Goal: Communication & Community: Answer question/provide support

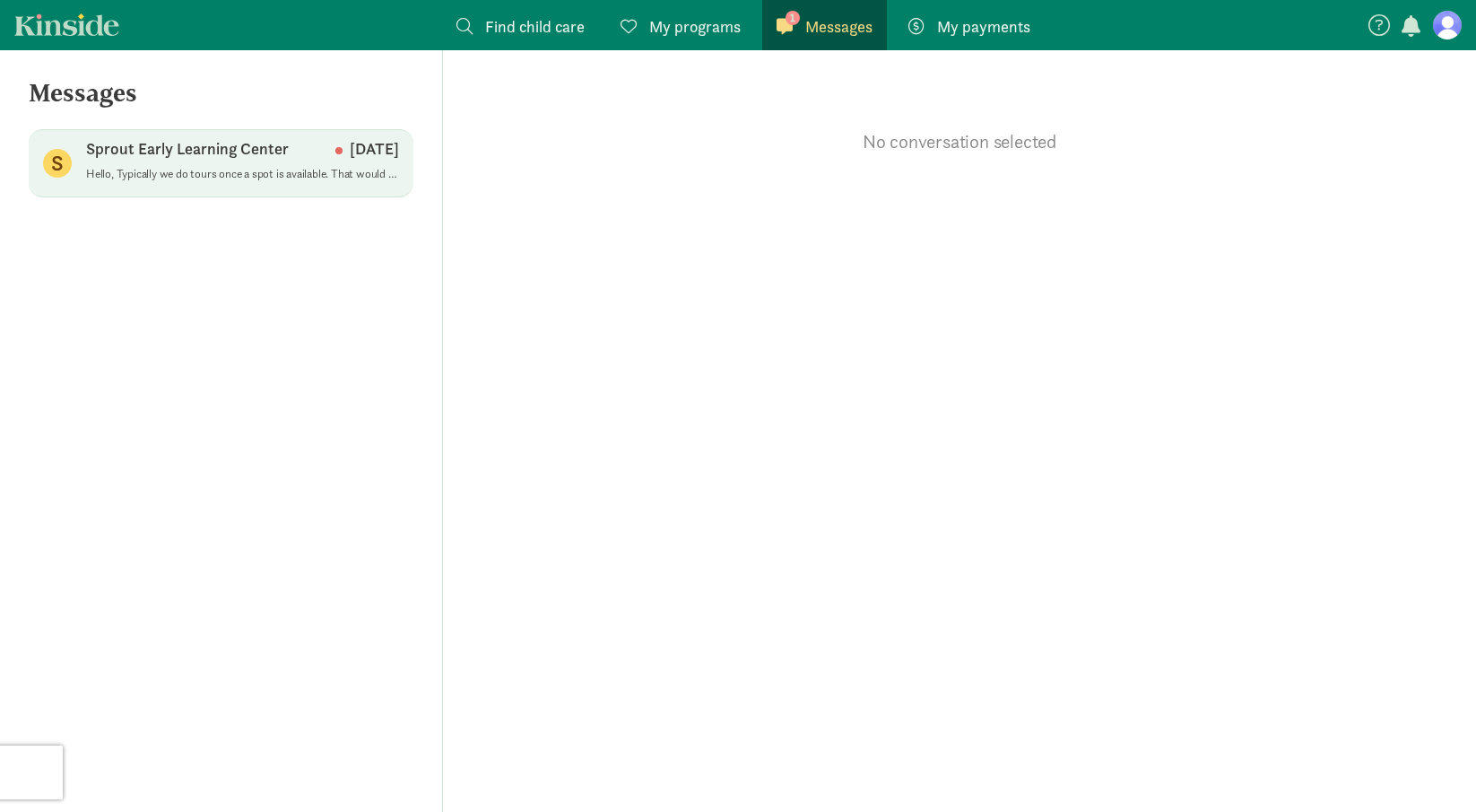
click at [318, 175] on p "Hello, Typically we do tours once a spot is available. That would be why [PERSO…" at bounding box center [242, 174] width 313 height 14
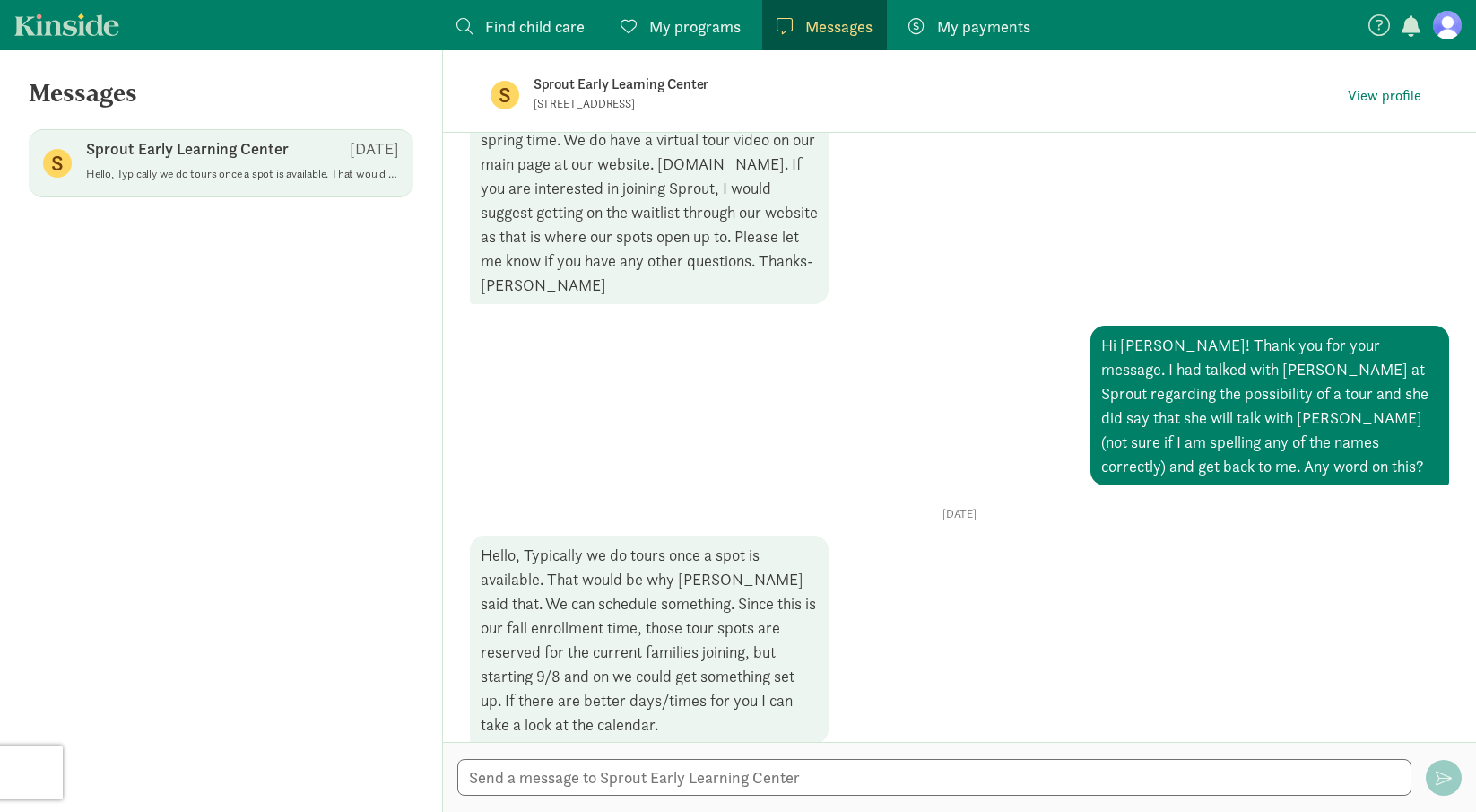
scroll to position [647, 0]
click at [1083, 758] on div at bounding box center [960, 776] width 1033 height 70
click at [1066, 774] on textarea at bounding box center [934, 777] width 954 height 37
click at [1442, 30] on figure at bounding box center [1448, 25] width 29 height 29
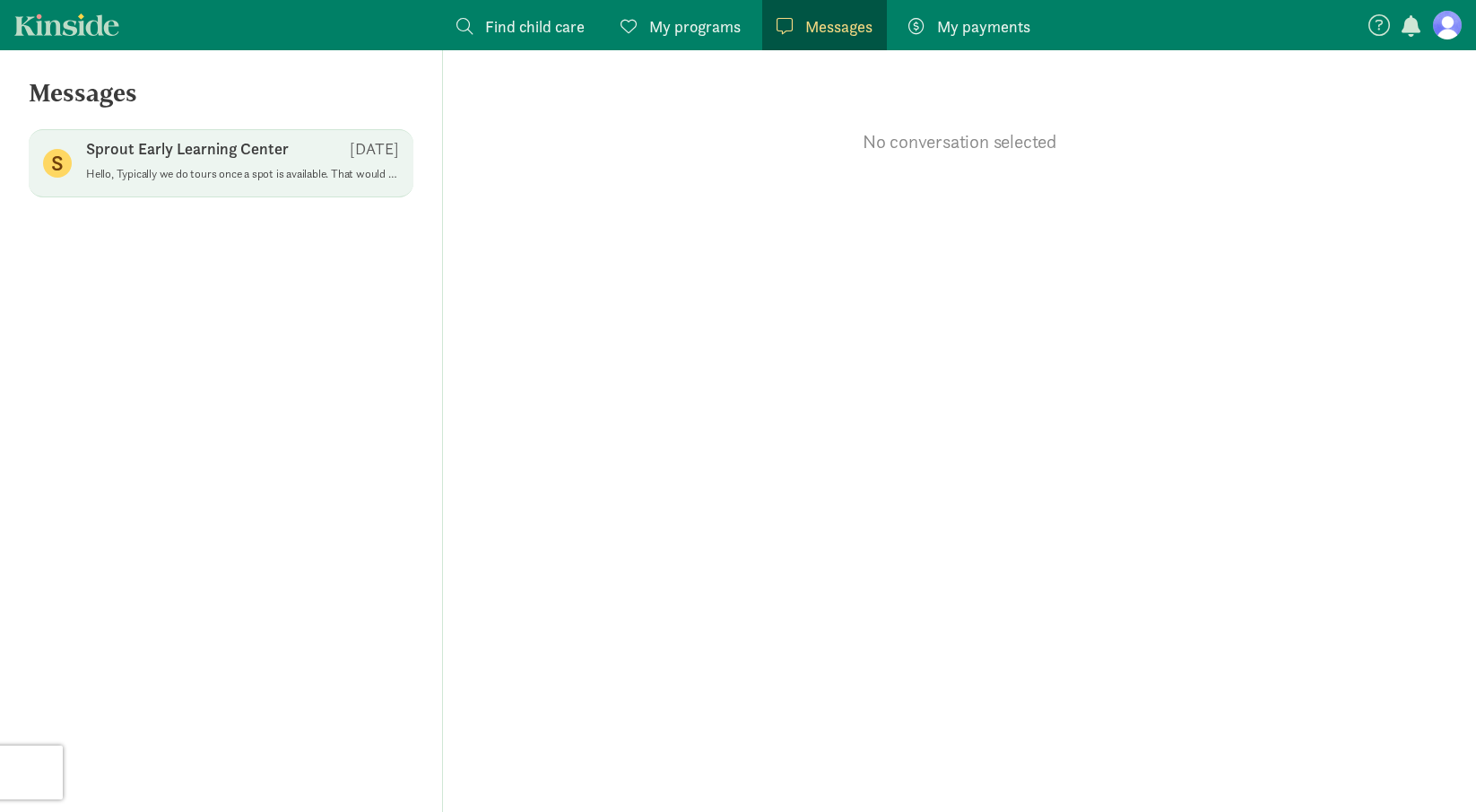
click at [276, 194] on div "S Sprout Early Learning Center [DATE] Hello, Typically we do tours once a spot …" at bounding box center [221, 163] width 384 height 68
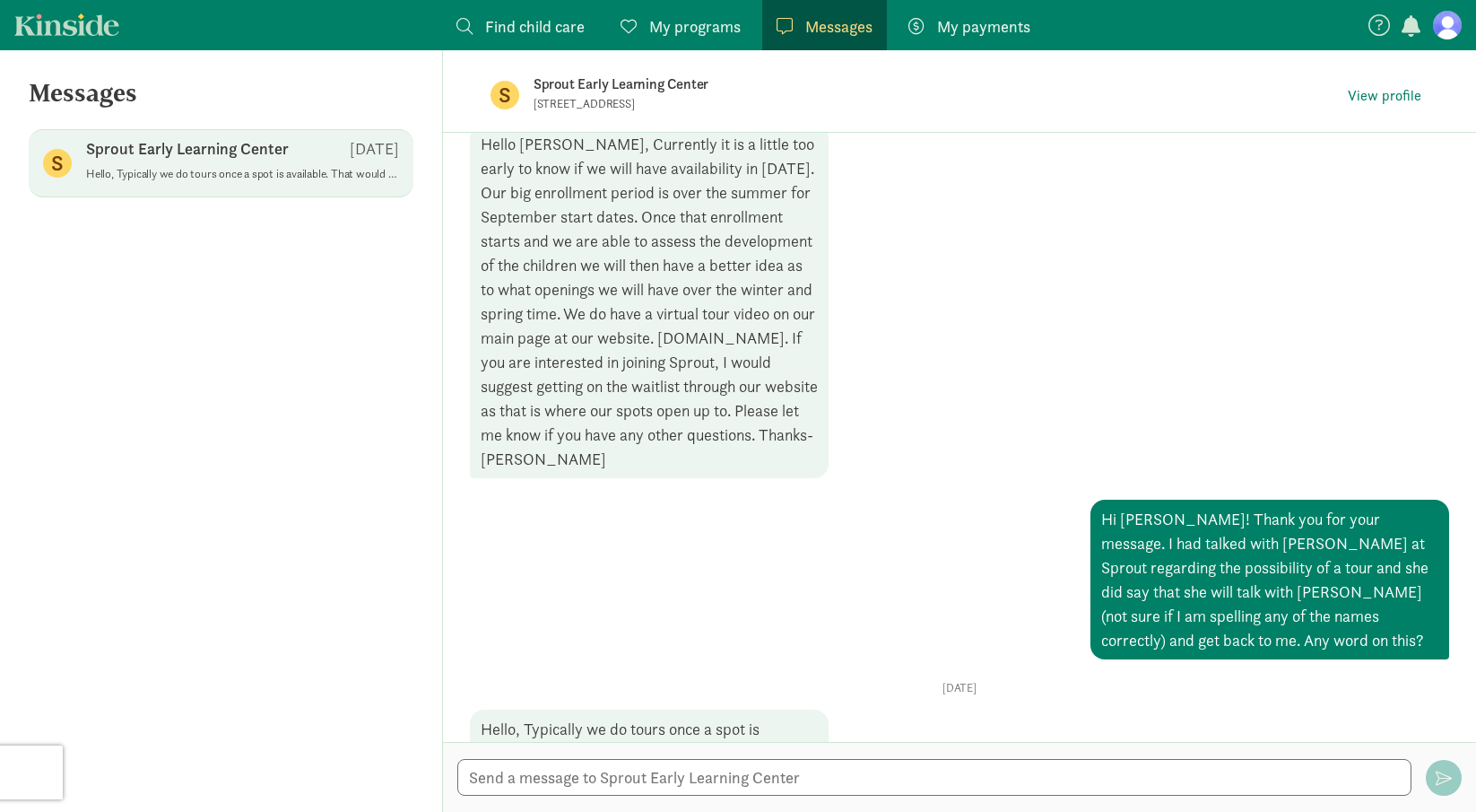
scroll to position [477, 0]
click at [1179, 599] on div "Hi [PERSON_NAME]! Thank you for your message. I had talked with [PERSON_NAME] a…" at bounding box center [1270, 576] width 359 height 160
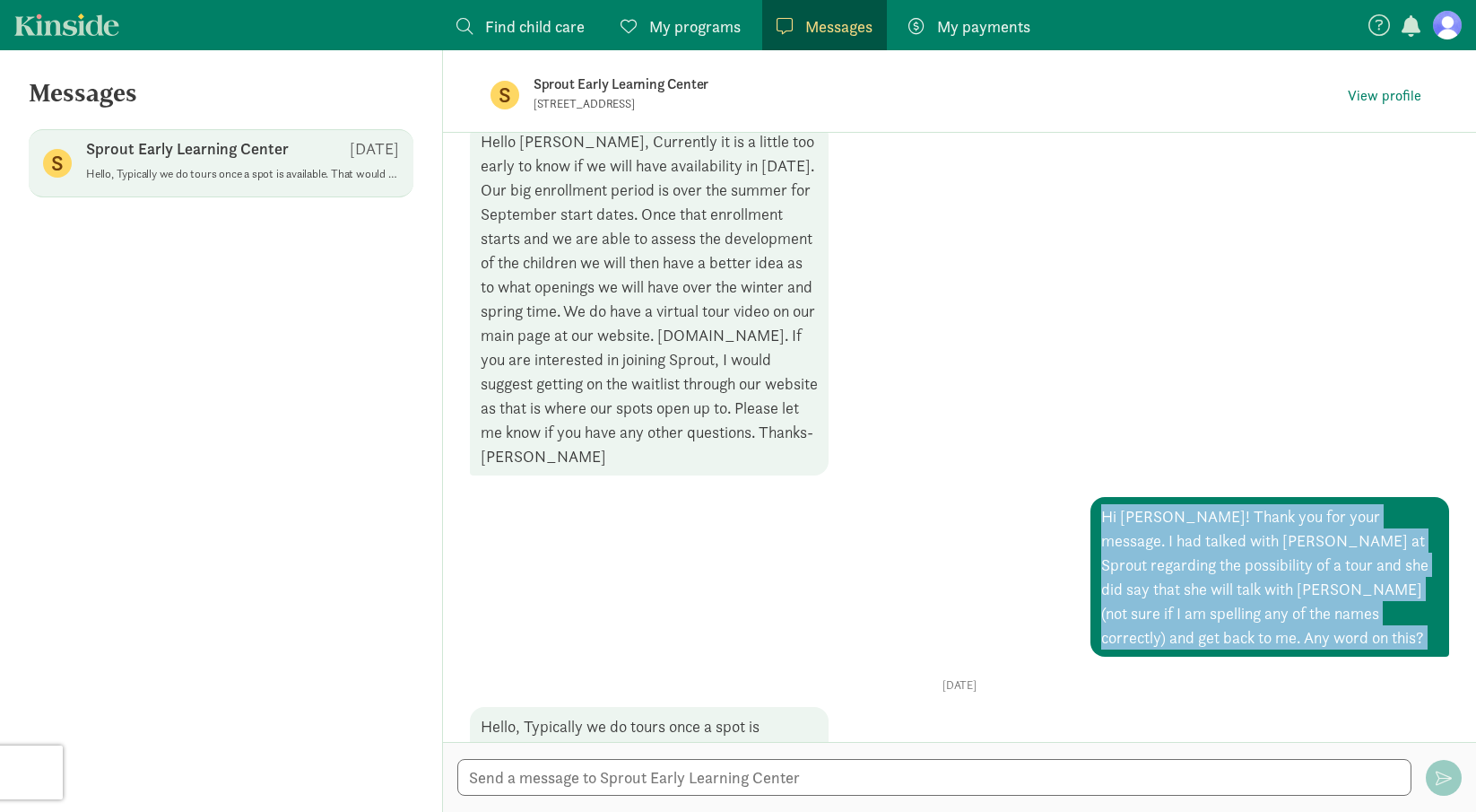
click at [1179, 599] on div "Hi [PERSON_NAME]! Thank you for your message. I had talked with [PERSON_NAME] a…" at bounding box center [1270, 576] width 359 height 160
click at [1185, 606] on div "Hi [PERSON_NAME]! Thank you for your message. I had talked with [PERSON_NAME] a…" at bounding box center [1270, 576] width 359 height 160
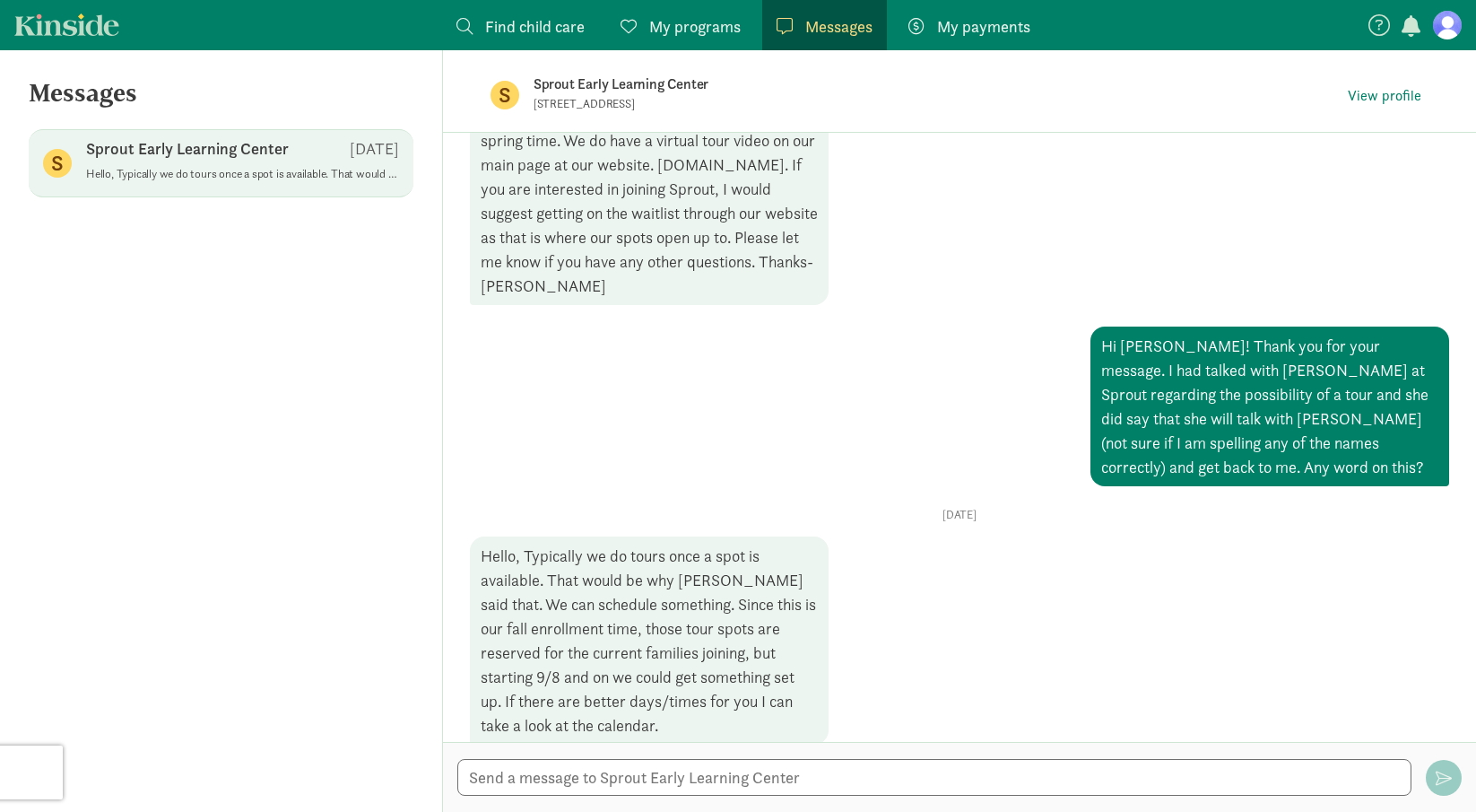
scroll to position [0, 0]
click at [818, 757] on div at bounding box center [960, 776] width 1033 height 70
click at [792, 772] on textarea at bounding box center [934, 777] width 954 height 37
click at [1453, 32] on figure at bounding box center [1448, 25] width 29 height 29
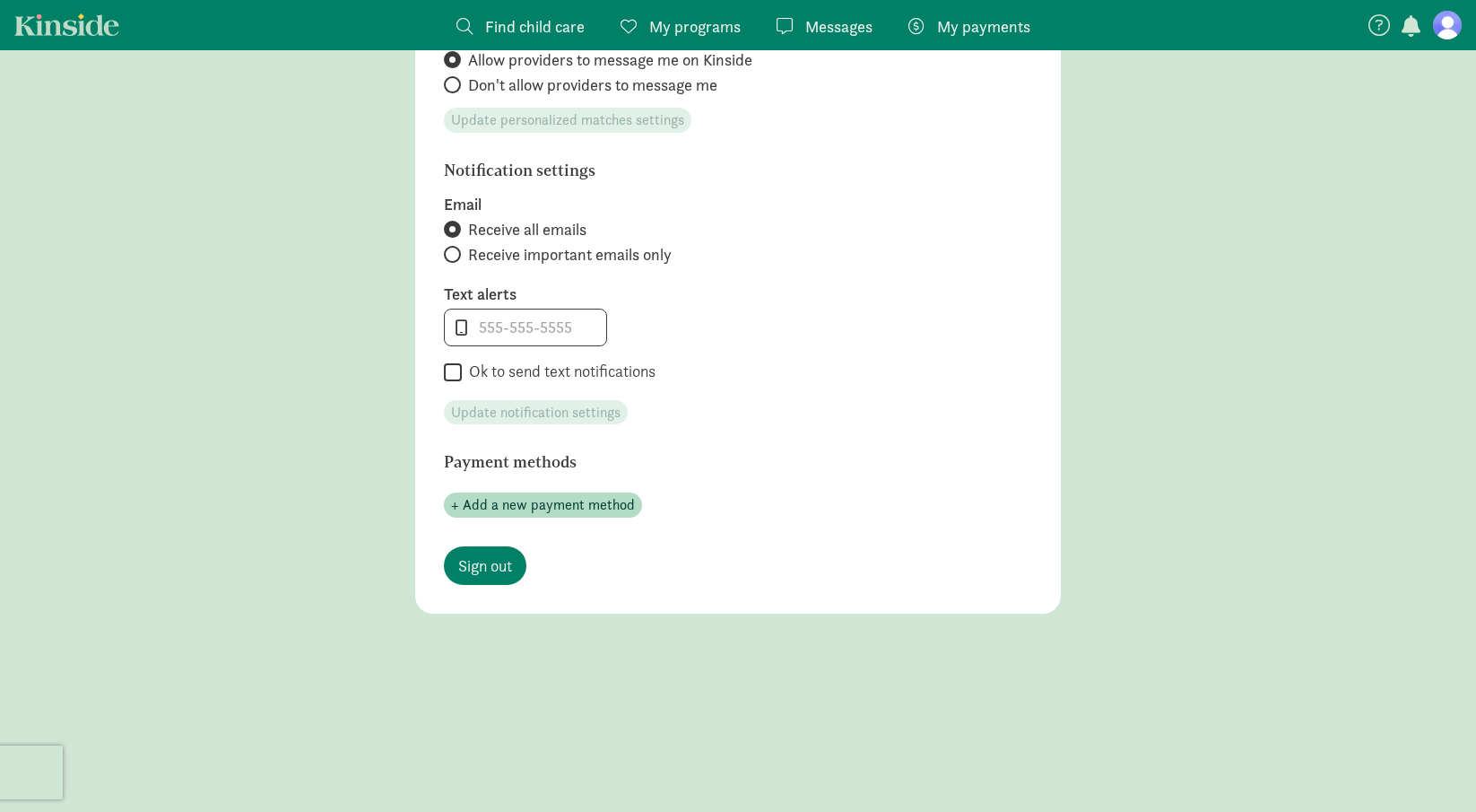
scroll to position [722, 0]
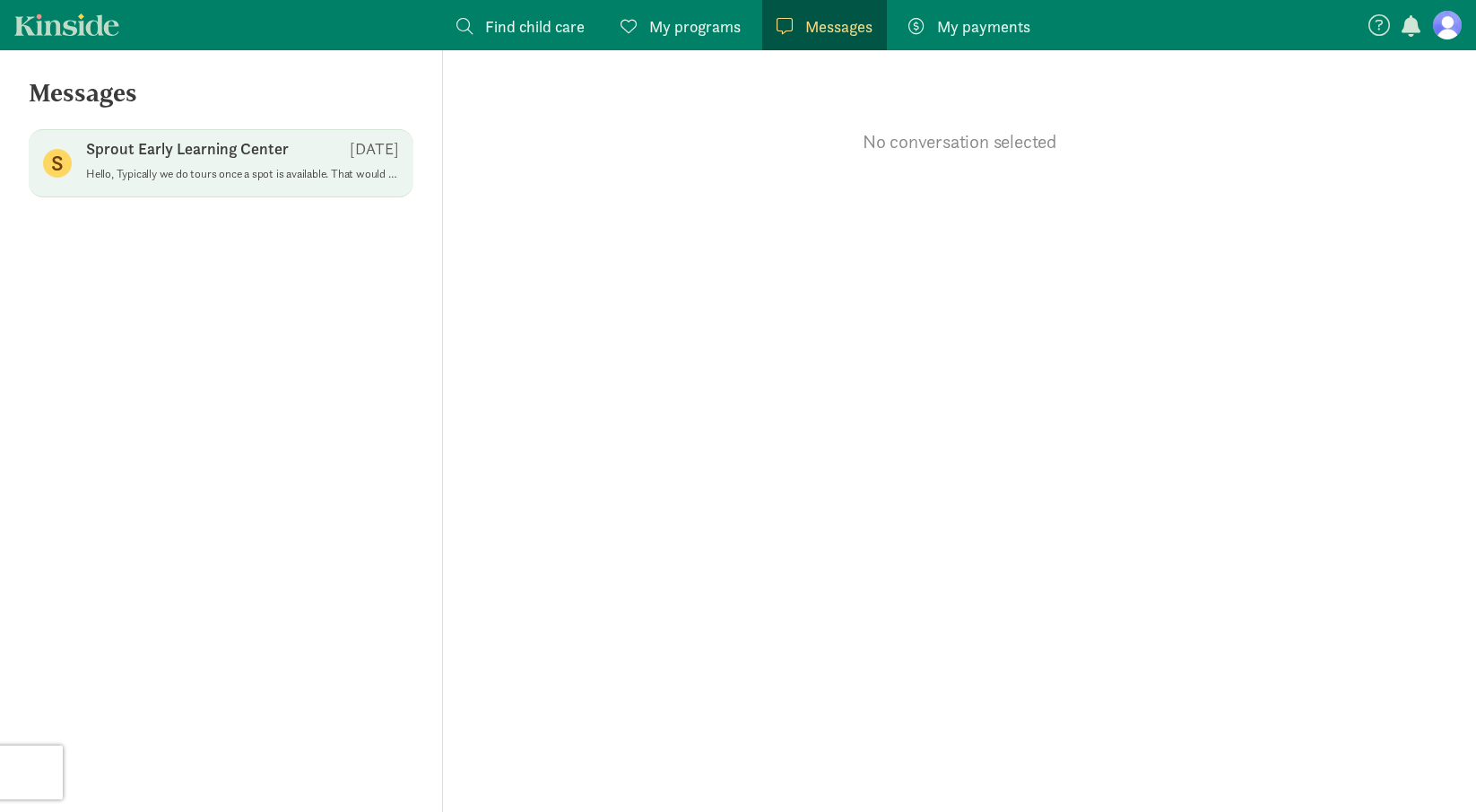
click at [191, 148] on p "Sprout Early Learning Center" at bounding box center [187, 149] width 203 height 22
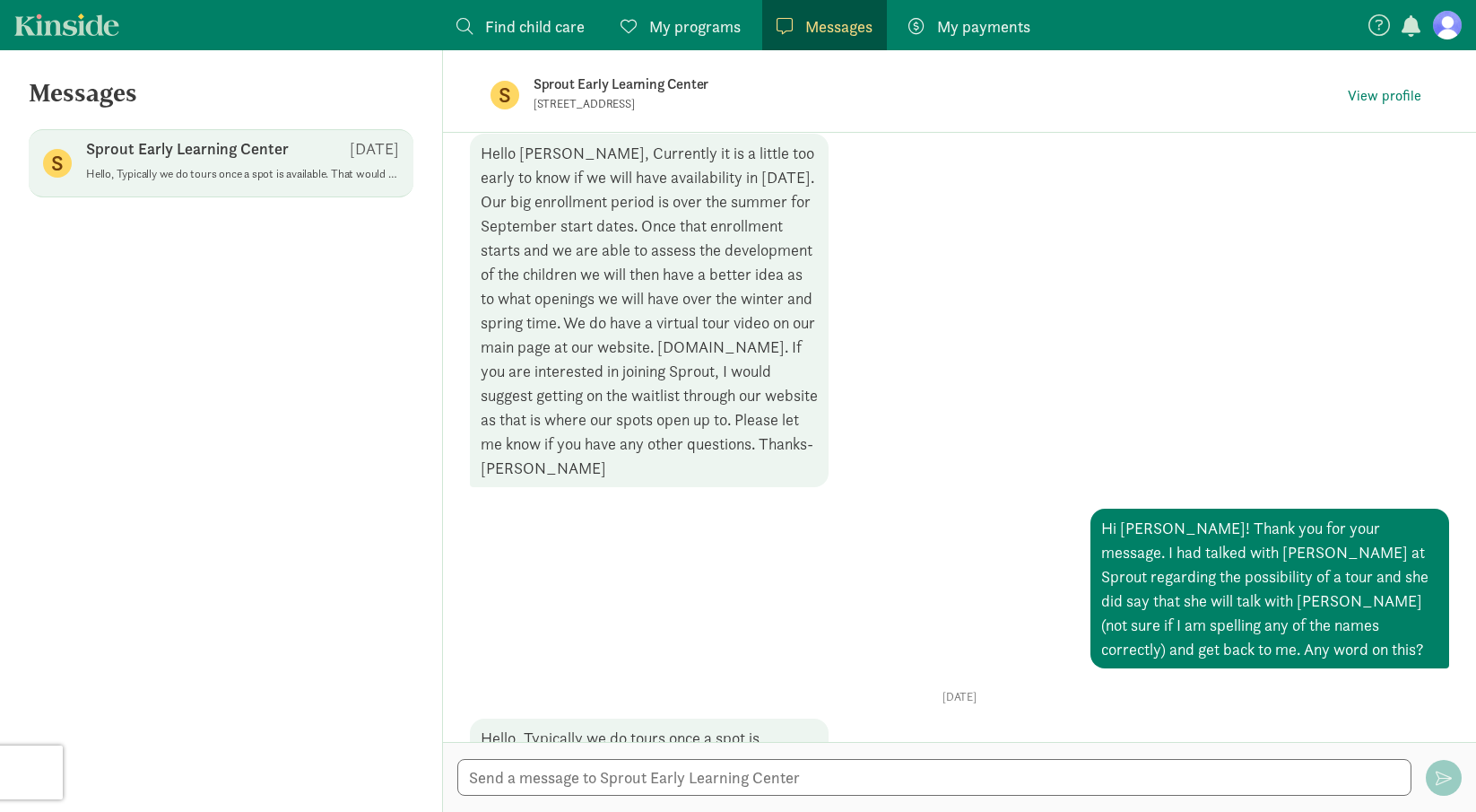
scroll to position [491, 0]
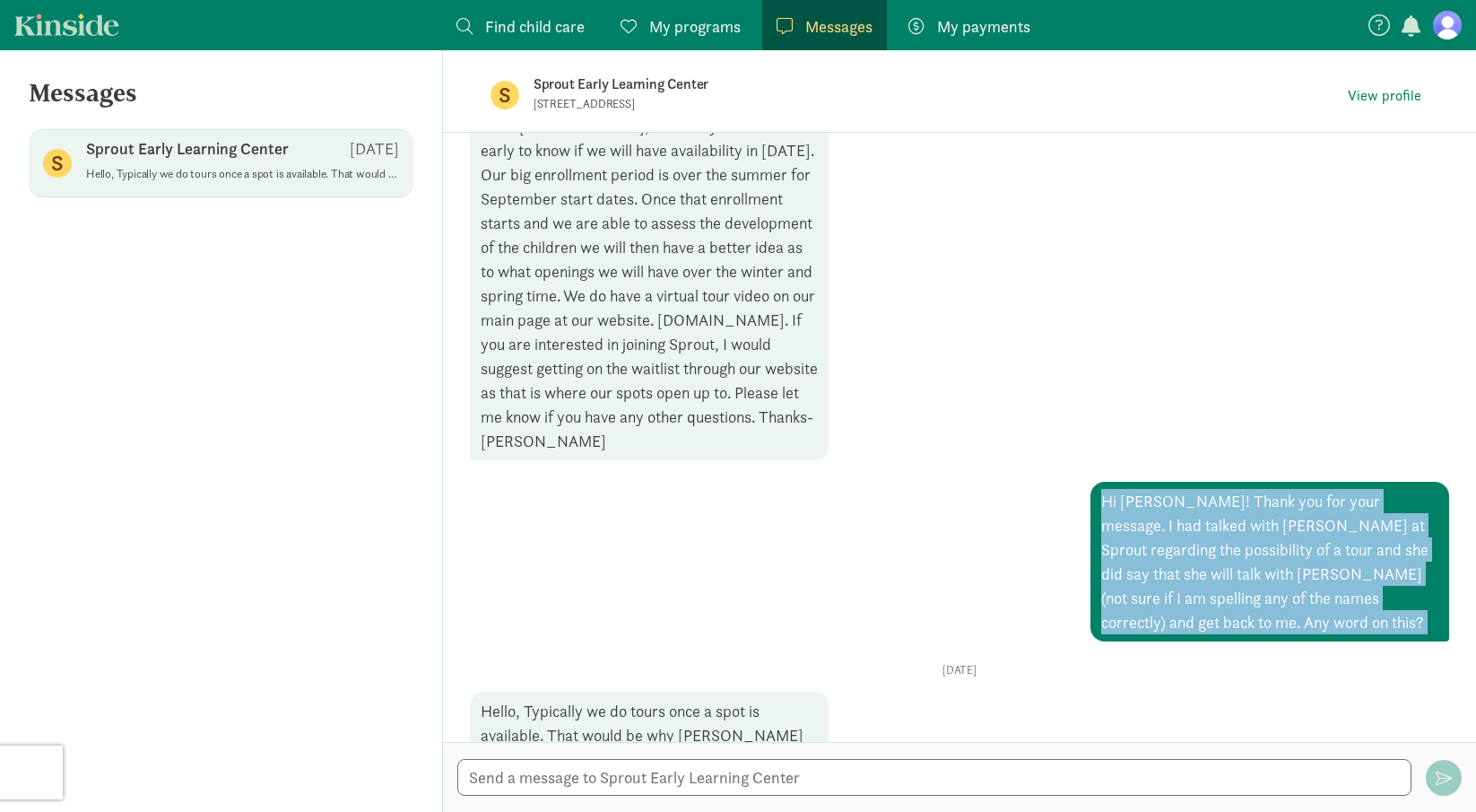
drag, startPoint x: 1101, startPoint y: 478, endPoint x: 1253, endPoint y: 617, distance: 206.0
click at [1253, 617] on div "Opps, something went wrong :( Retry This is the start of your conversation. [DA…" at bounding box center [960, 278] width 979 height 1244
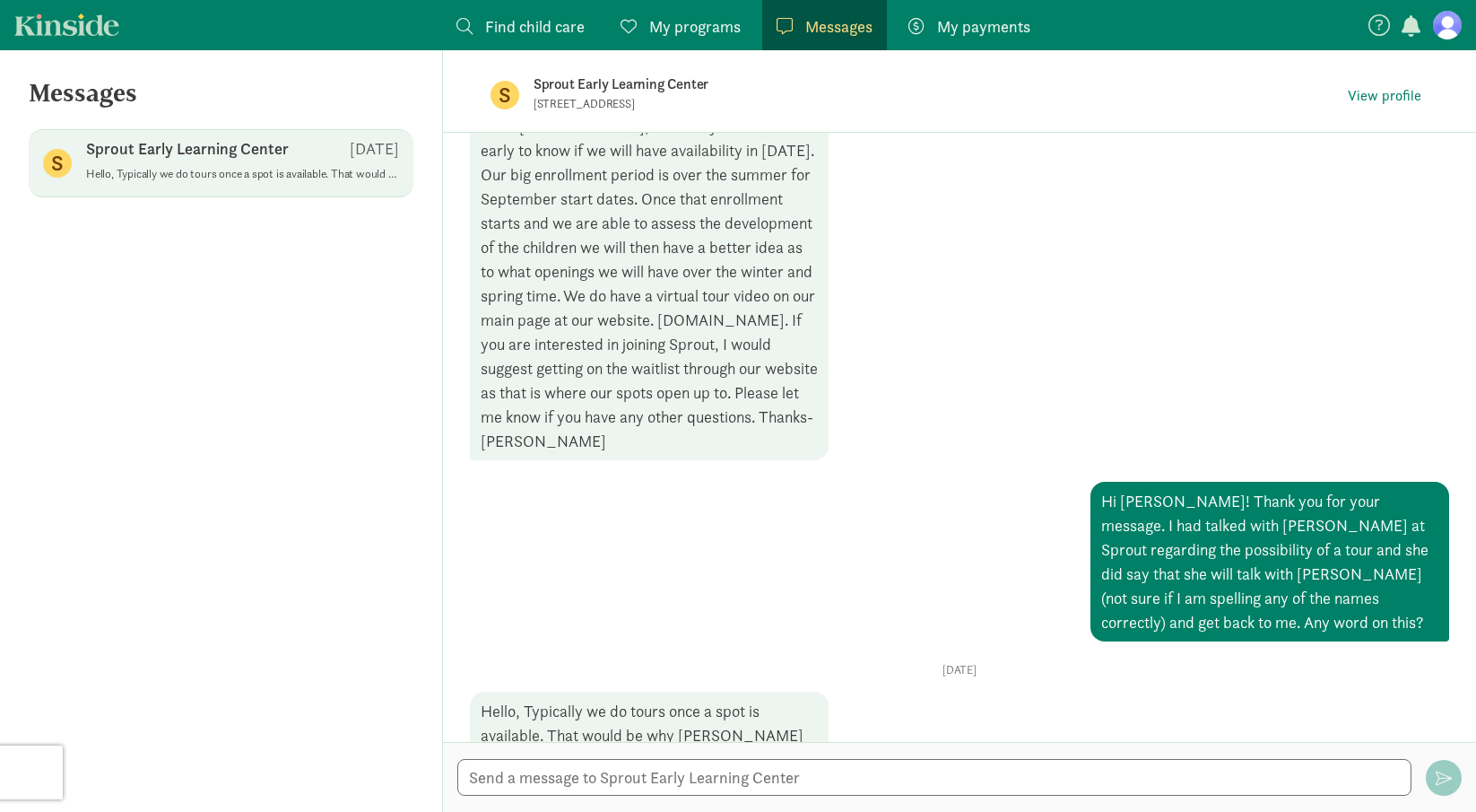
click at [1253, 617] on div "Opps, something went wrong :( Retry This is the start of your conversation. [DA…" at bounding box center [960, 278] width 979 height 1244
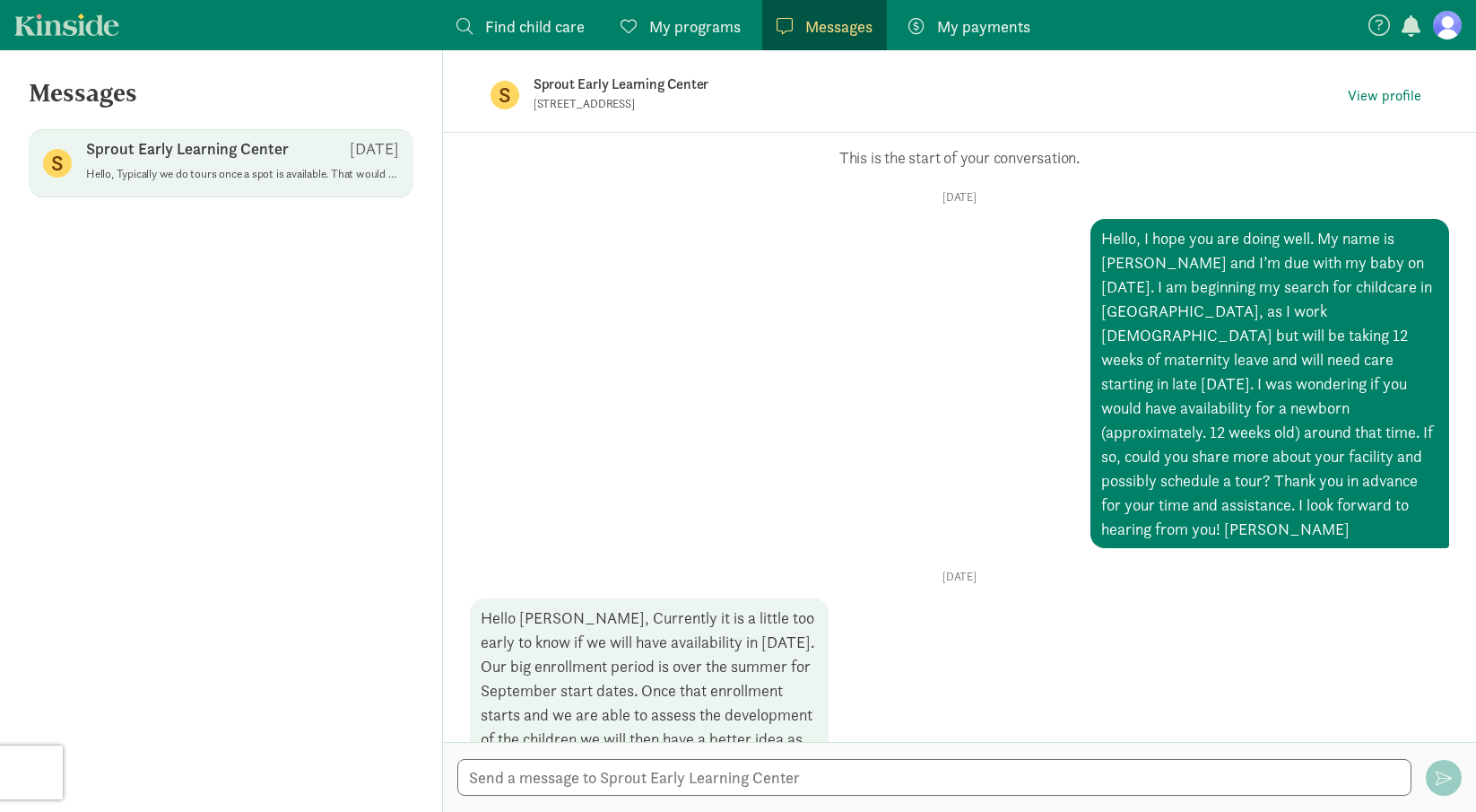
scroll to position [0, 0]
click at [1449, 38] on figure at bounding box center [1448, 25] width 29 height 29
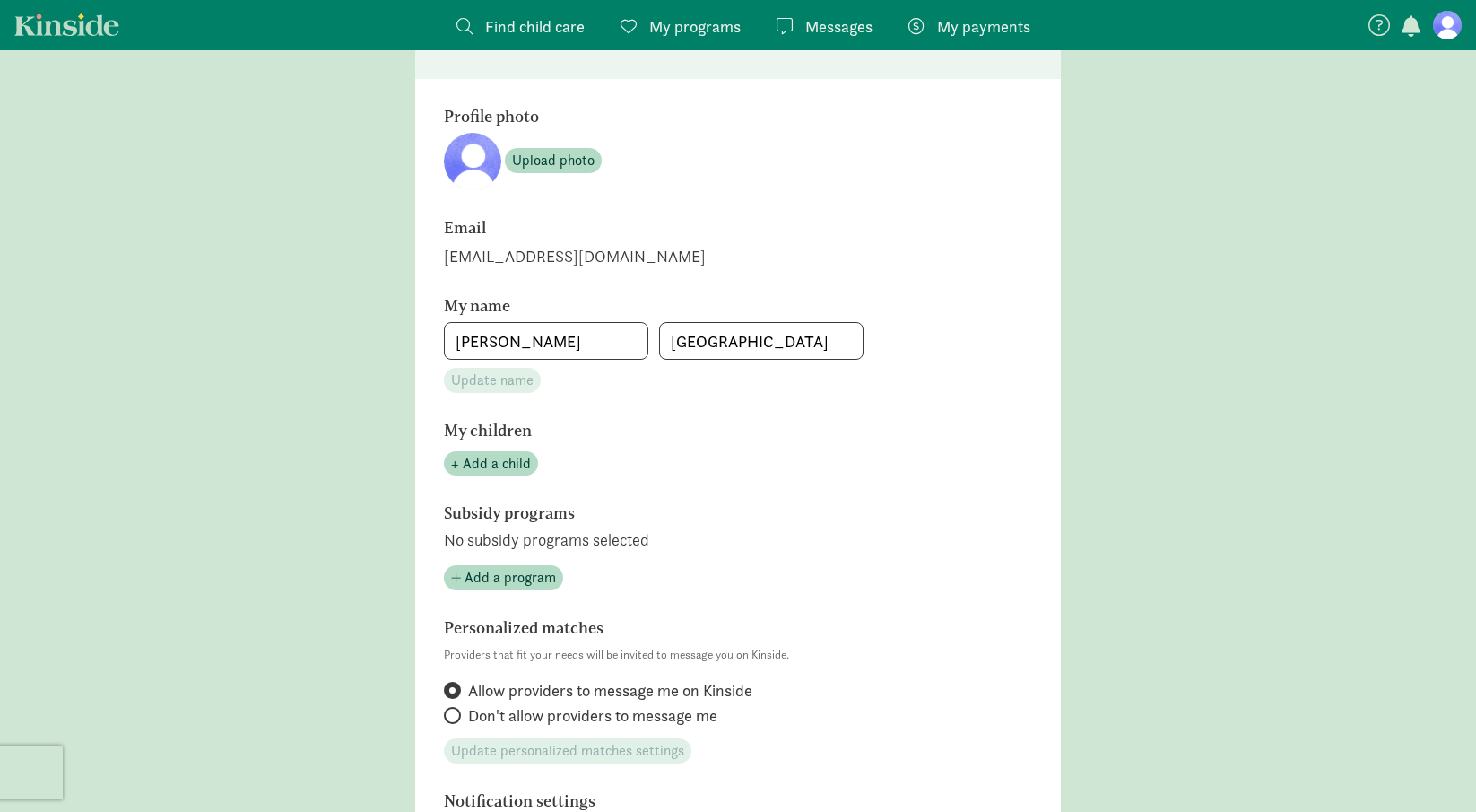
scroll to position [151, 0]
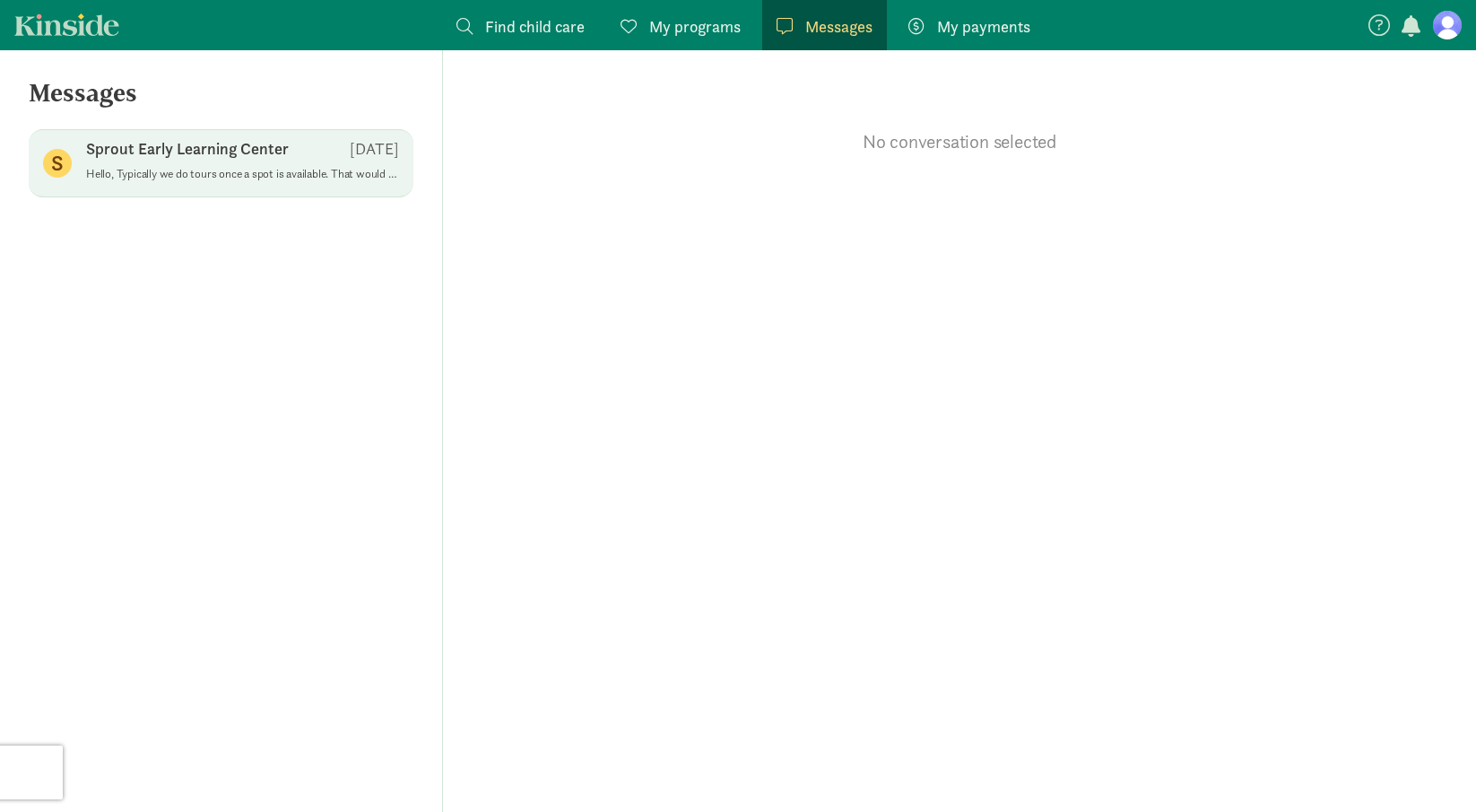
click at [277, 161] on div "Sprout Early Learning Center [DATE]" at bounding box center [242, 153] width 313 height 29
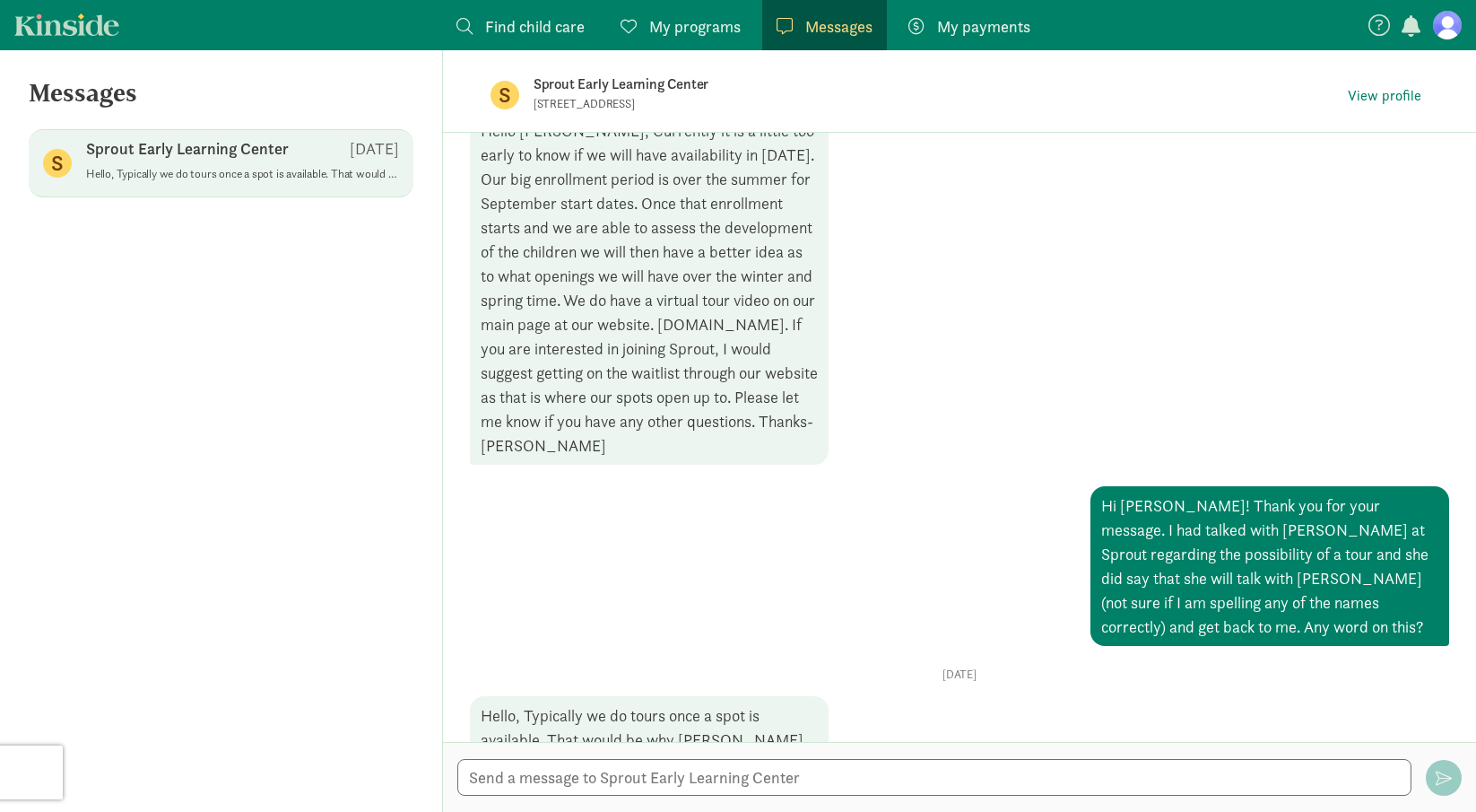
scroll to position [504, 0]
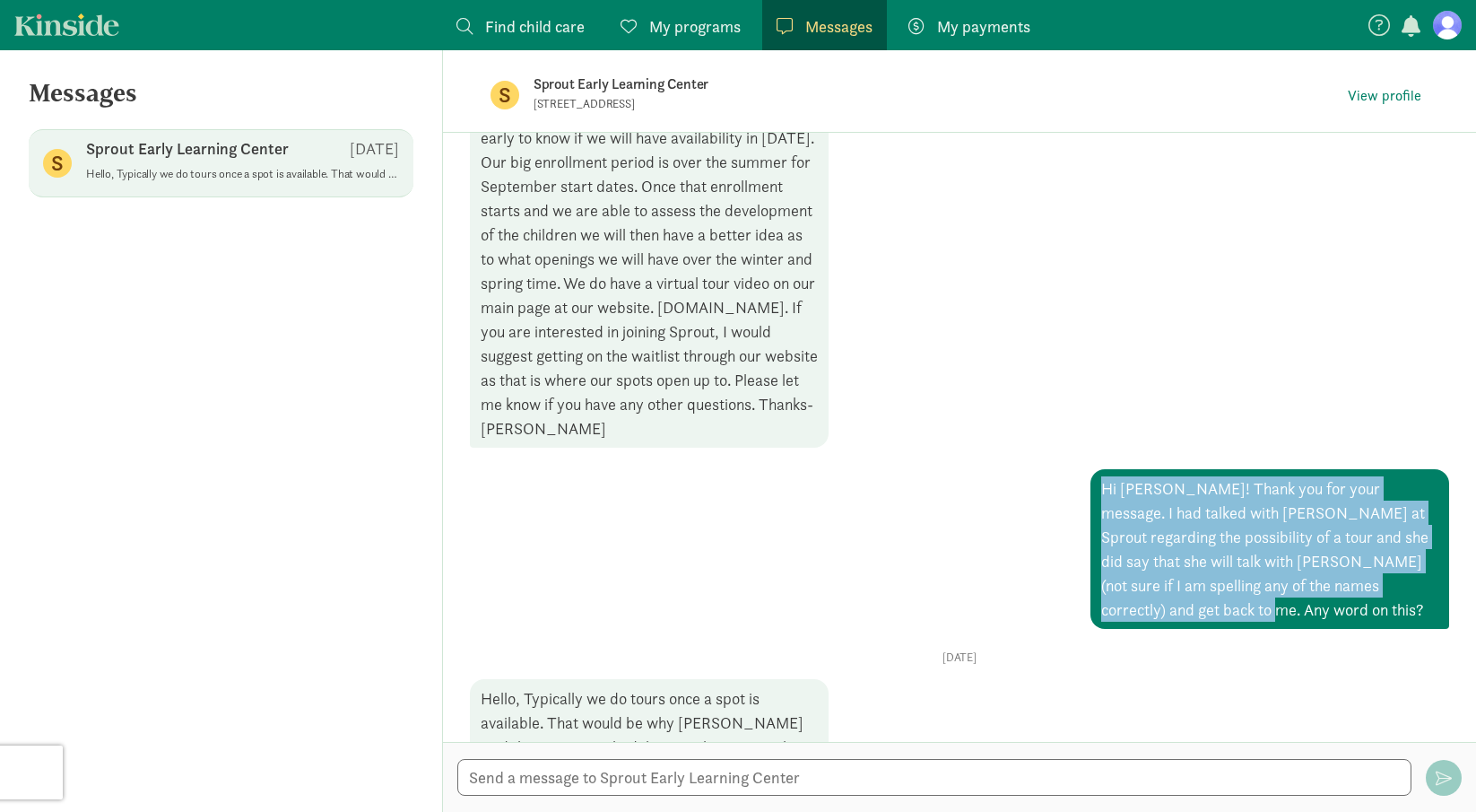
drag, startPoint x: 1107, startPoint y: 465, endPoint x: 1238, endPoint y: 579, distance: 173.7
click at [1238, 578] on div "Hi [PERSON_NAME]! Thank you for your message. I had talked with [PERSON_NAME] a…" at bounding box center [1270, 549] width 359 height 160
click at [1238, 580] on div "Hi [PERSON_NAME]! Thank you for your message. I had talked with [PERSON_NAME] a…" at bounding box center [1270, 549] width 359 height 160
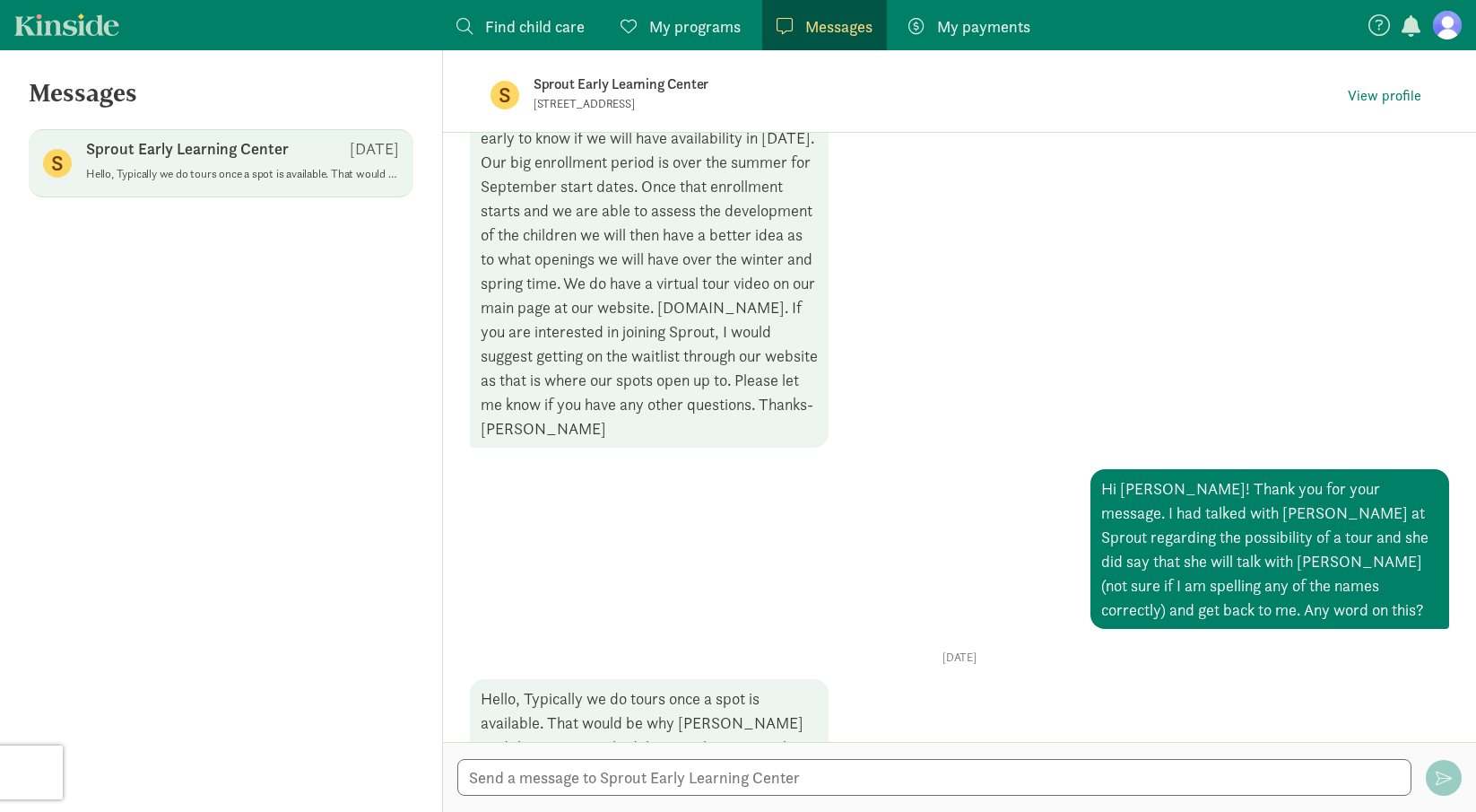
click at [1186, 470] on div "Hi [PERSON_NAME]! Thank you for your message. I had talked with [PERSON_NAME] a…" at bounding box center [1270, 549] width 359 height 160
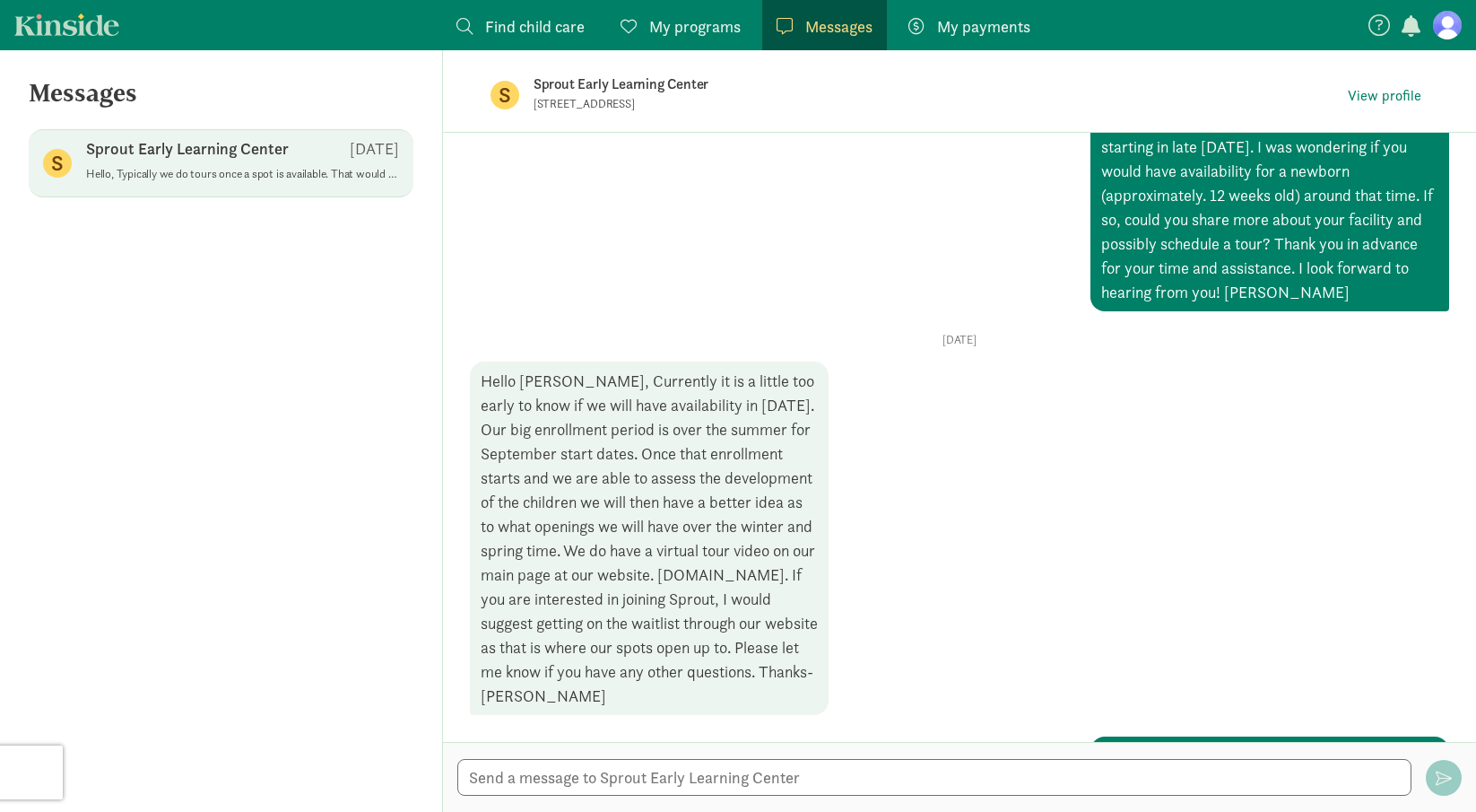
scroll to position [242, 0]
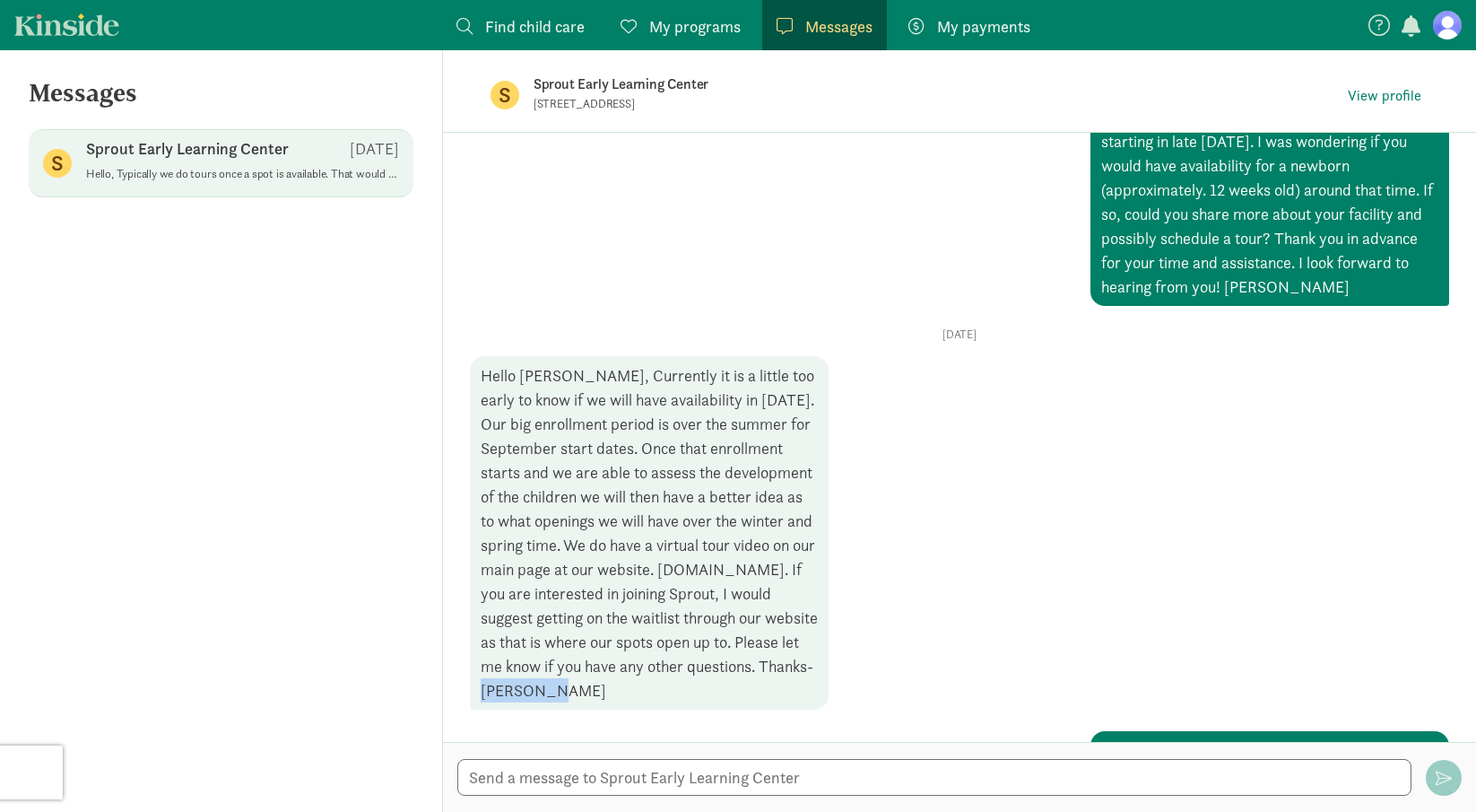
drag, startPoint x: 743, startPoint y: 672, endPoint x: 662, endPoint y: 672, distance: 81.0
click at [662, 672] on div "Hello [PERSON_NAME], Currently it is a little too early to know if we will have…" at bounding box center [649, 533] width 359 height 354
click at [669, 671] on div "Hello [PERSON_NAME], Currently it is a little too early to know if we will have…" at bounding box center [649, 533] width 359 height 354
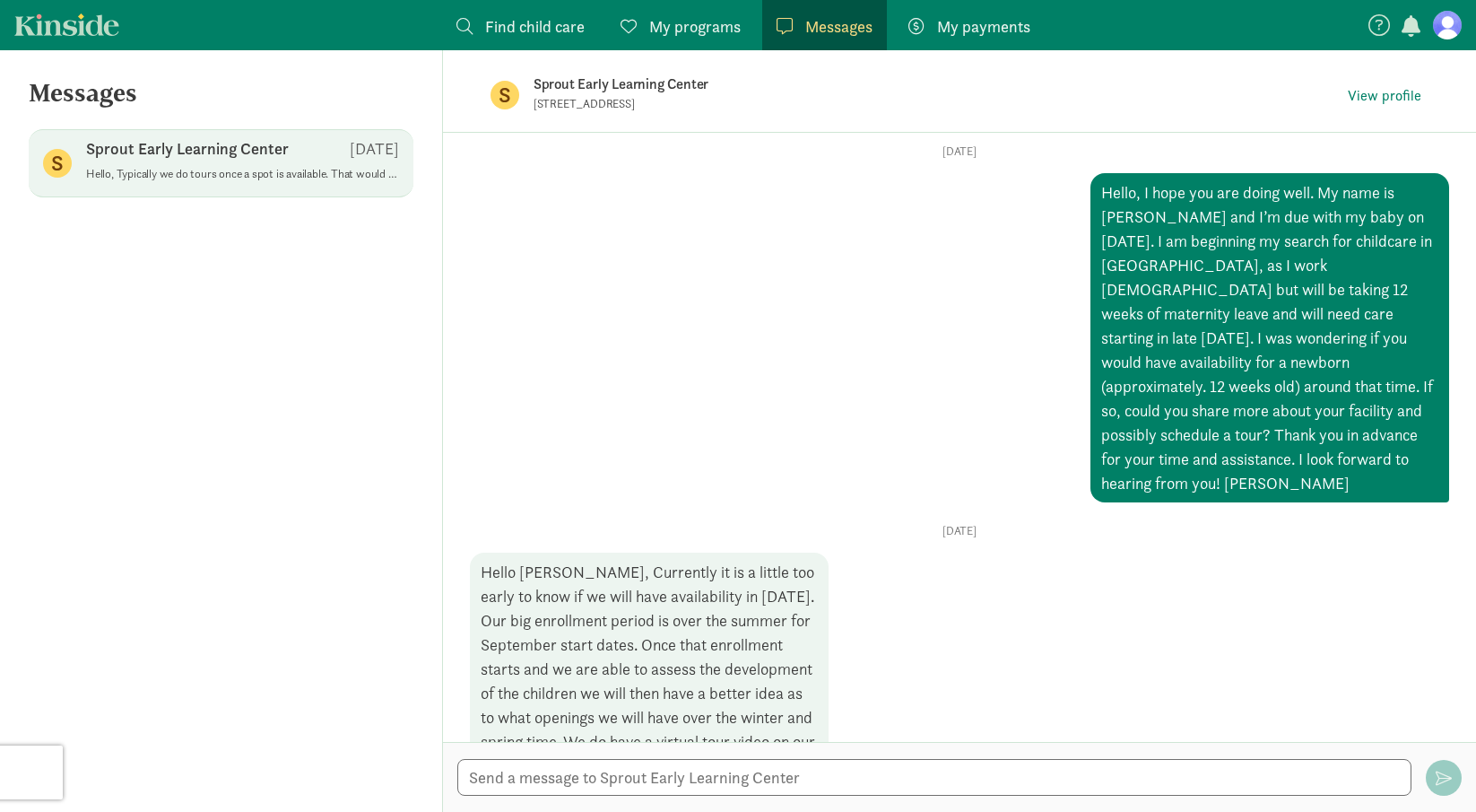
scroll to position [42, 0]
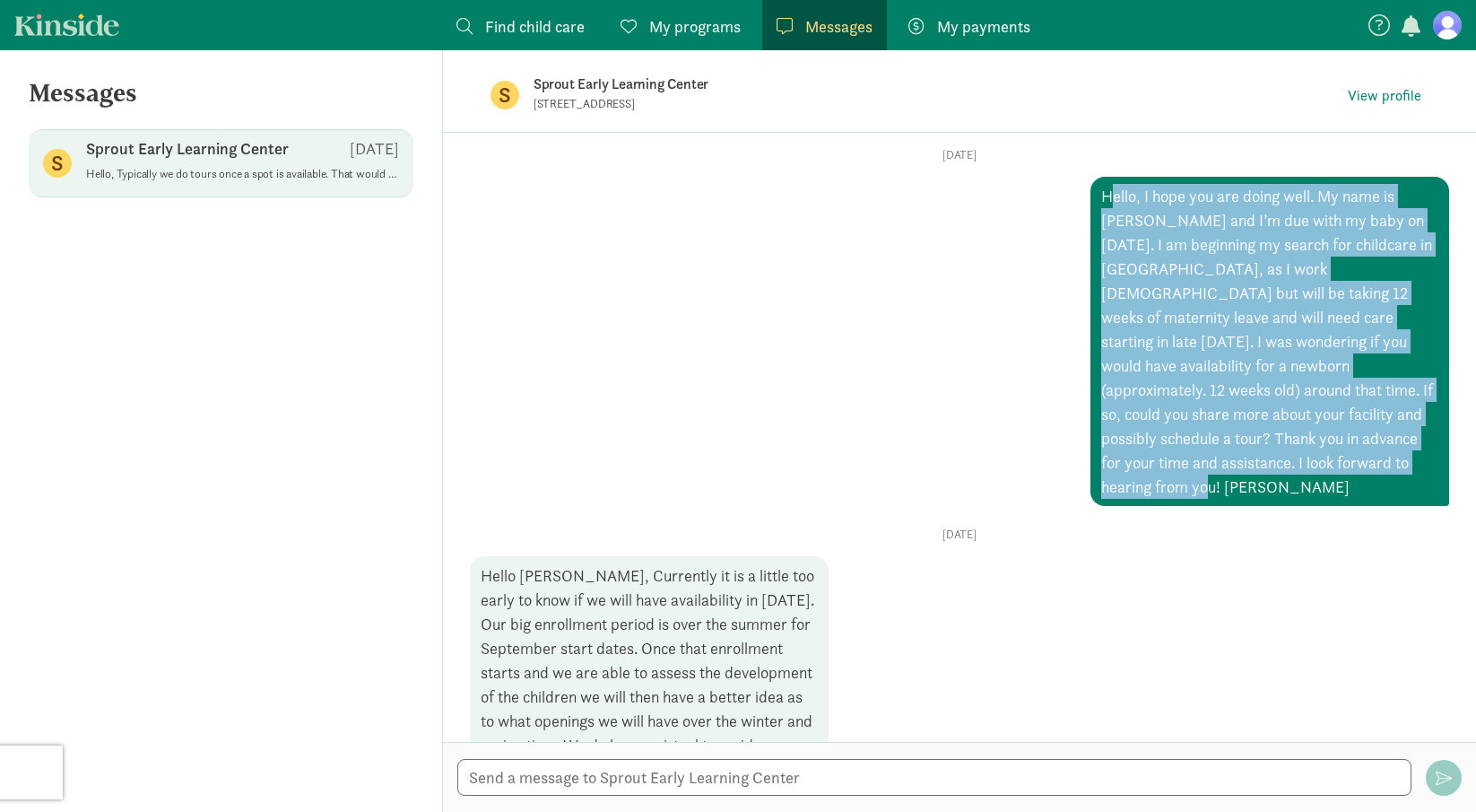
drag, startPoint x: 1111, startPoint y: 191, endPoint x: 1241, endPoint y: 455, distance: 294.3
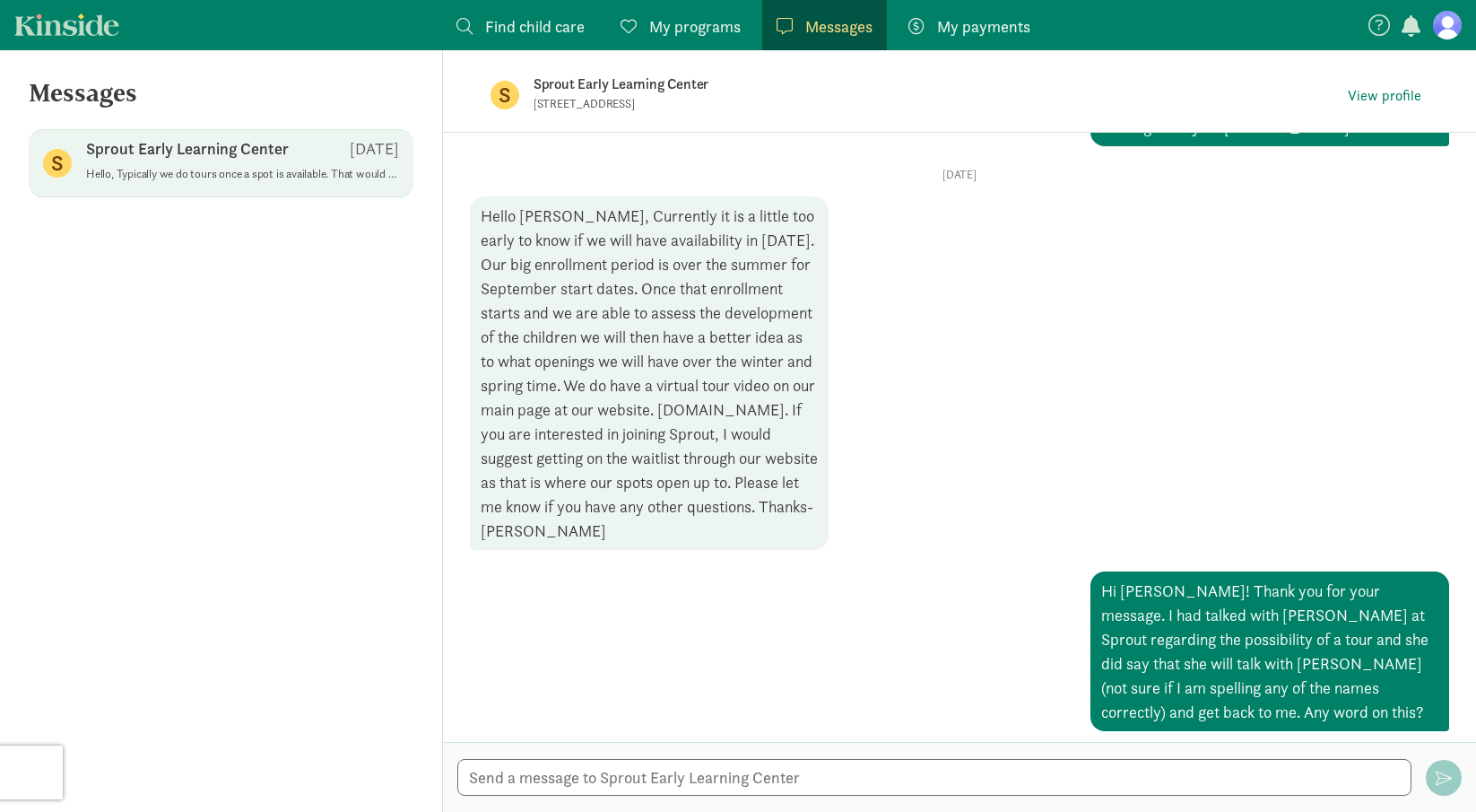
scroll to position [337, 0]
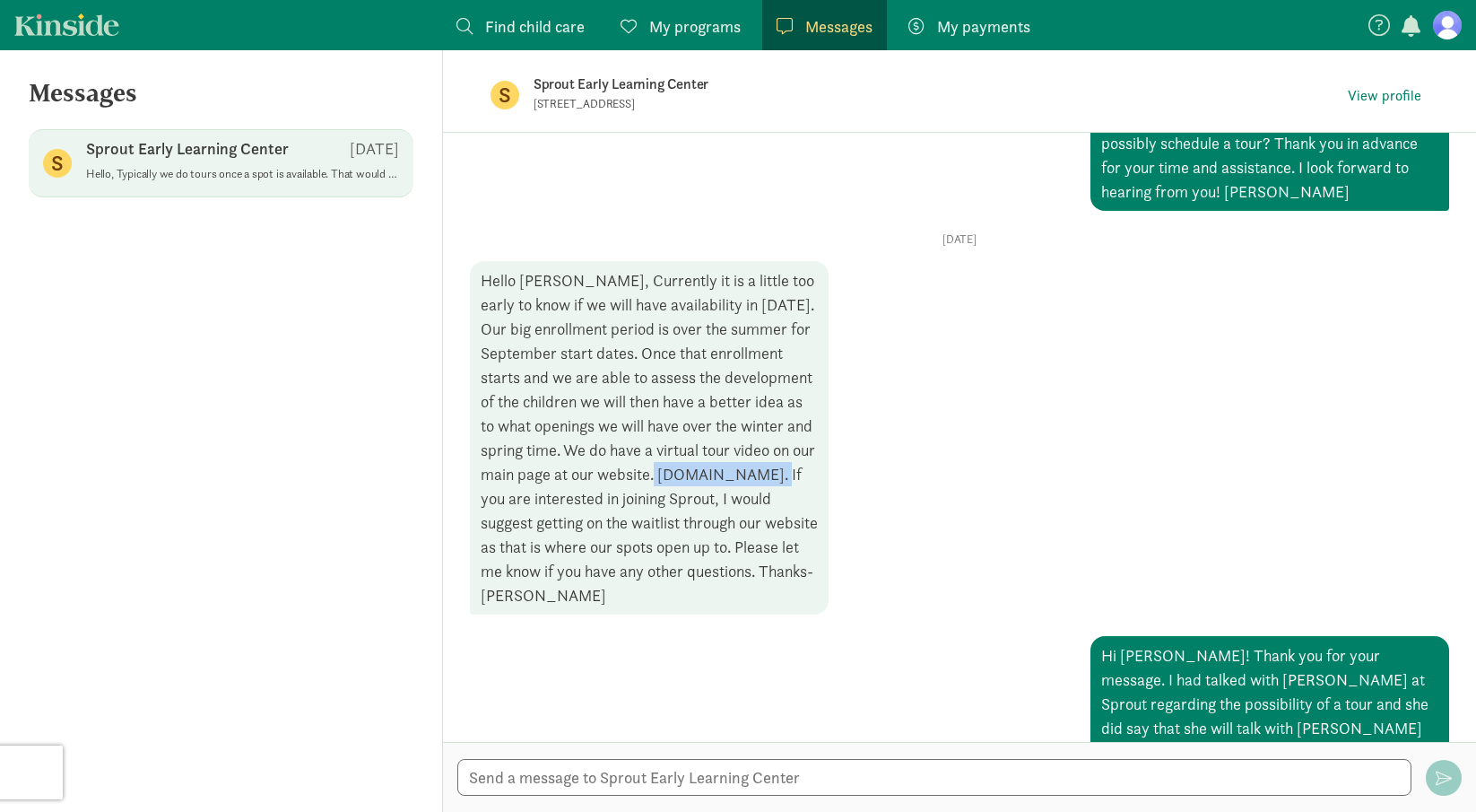
drag, startPoint x: 611, startPoint y: 477, endPoint x: 482, endPoint y: 481, distance: 129.1
click at [482, 481] on div "Hello [PERSON_NAME], Currently it is a little too early to know if we will have…" at bounding box center [649, 438] width 359 height 354
copy div "[DOMAIN_NAME]"
click at [749, 373] on div "Hello [PERSON_NAME], Currently it is a little too early to know if we will have…" at bounding box center [649, 438] width 359 height 354
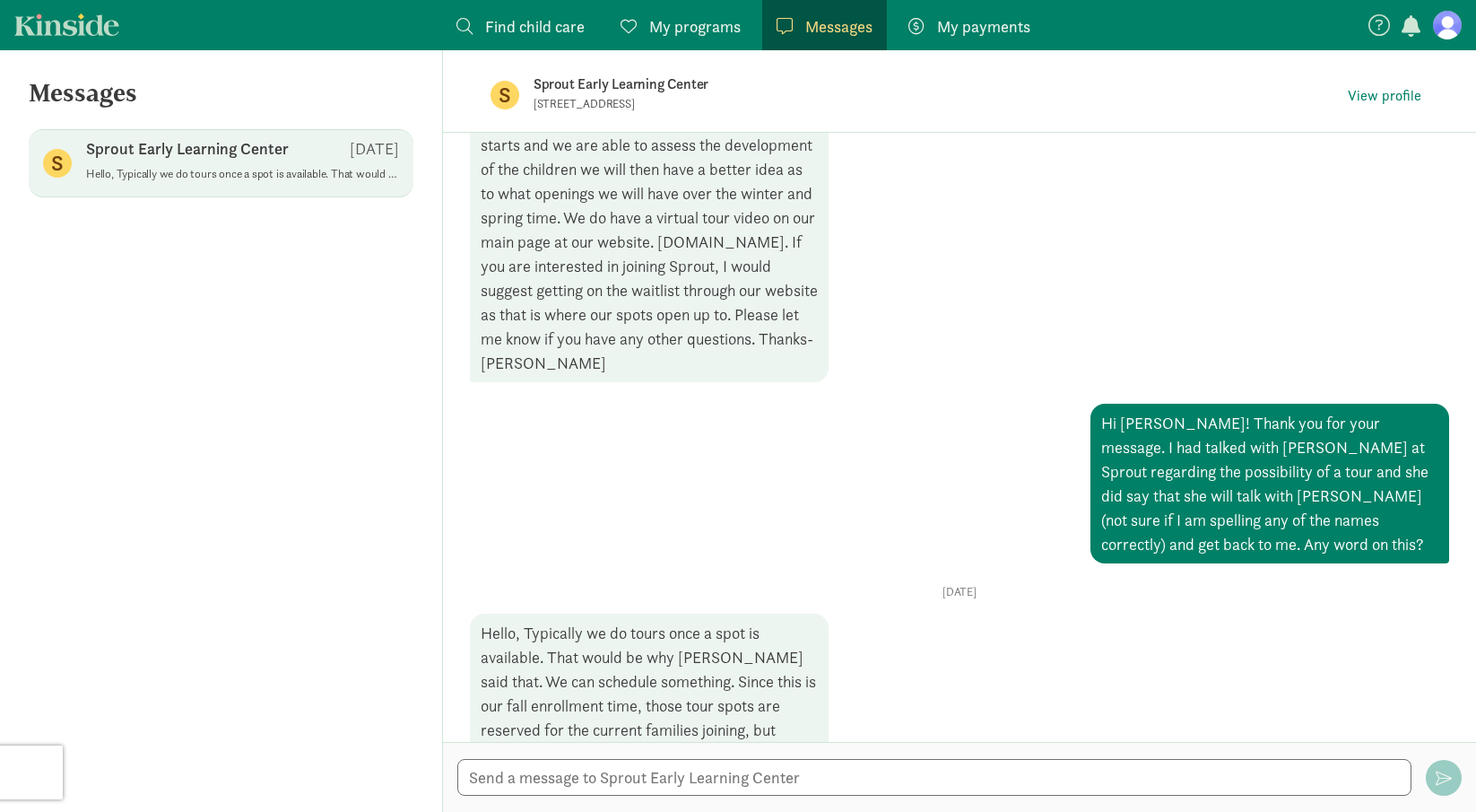
scroll to position [582, 0]
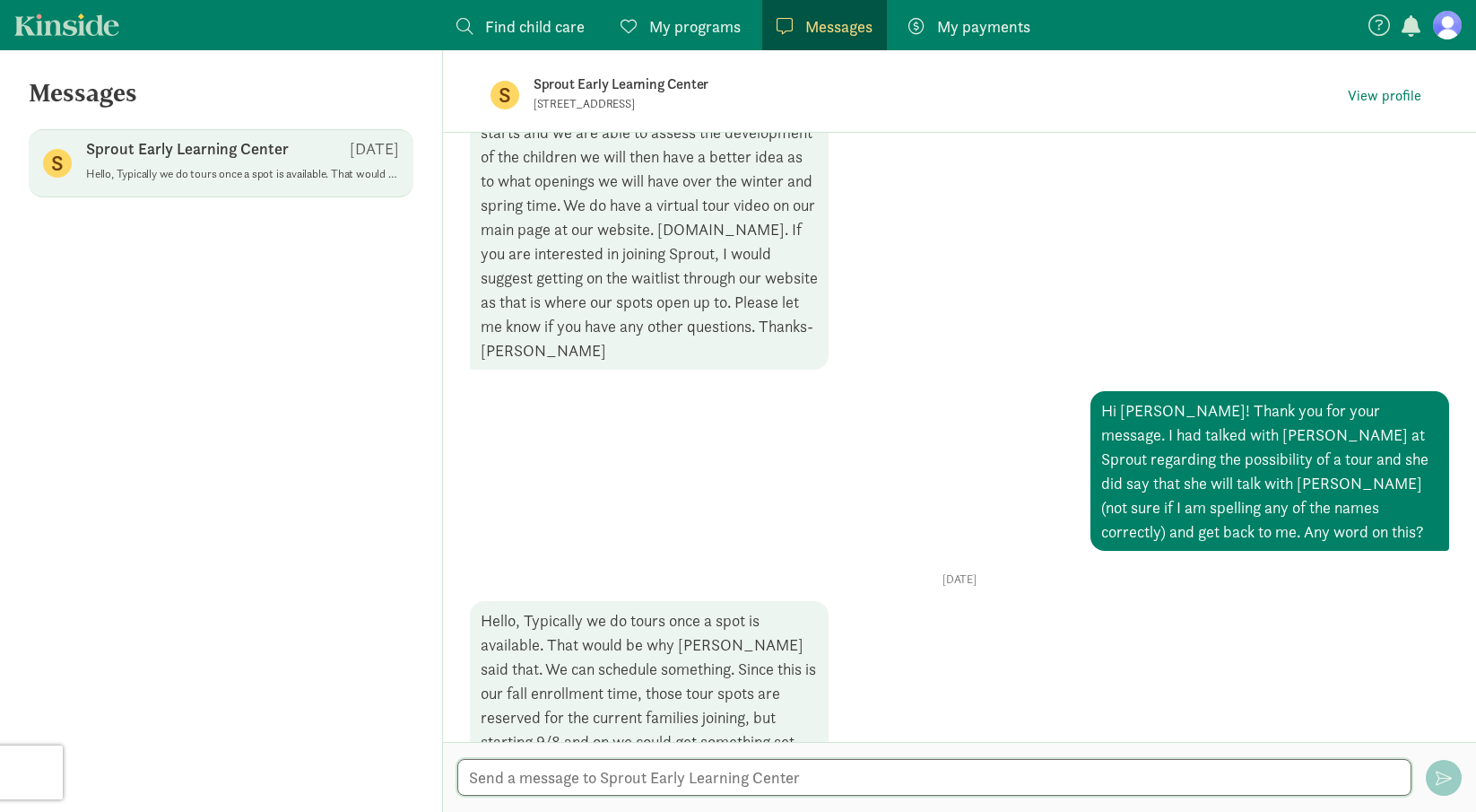
click at [732, 788] on textarea at bounding box center [934, 777] width 954 height 37
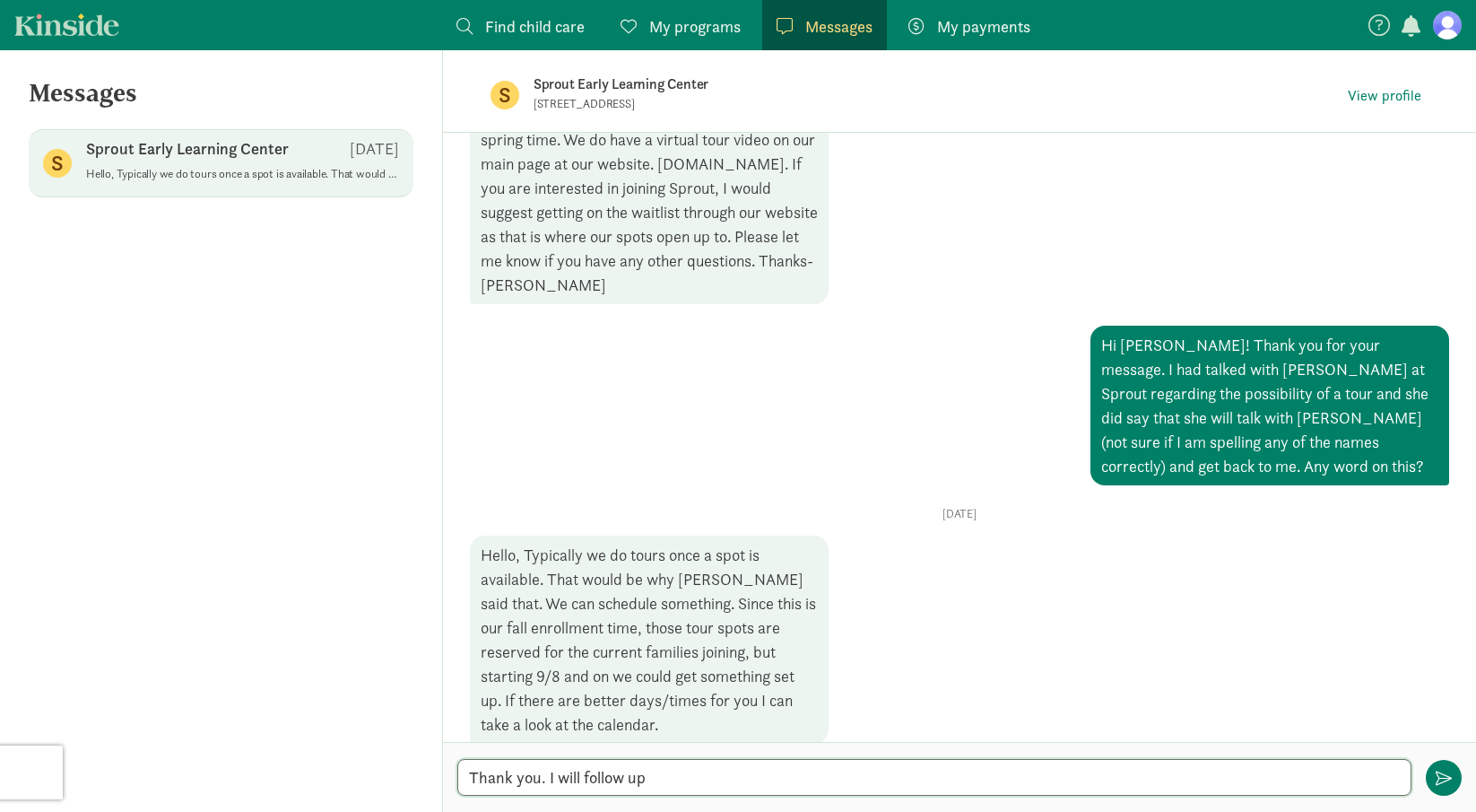
scroll to position [647, 0]
type textarea "Thank you. I will follow up in Sept!"
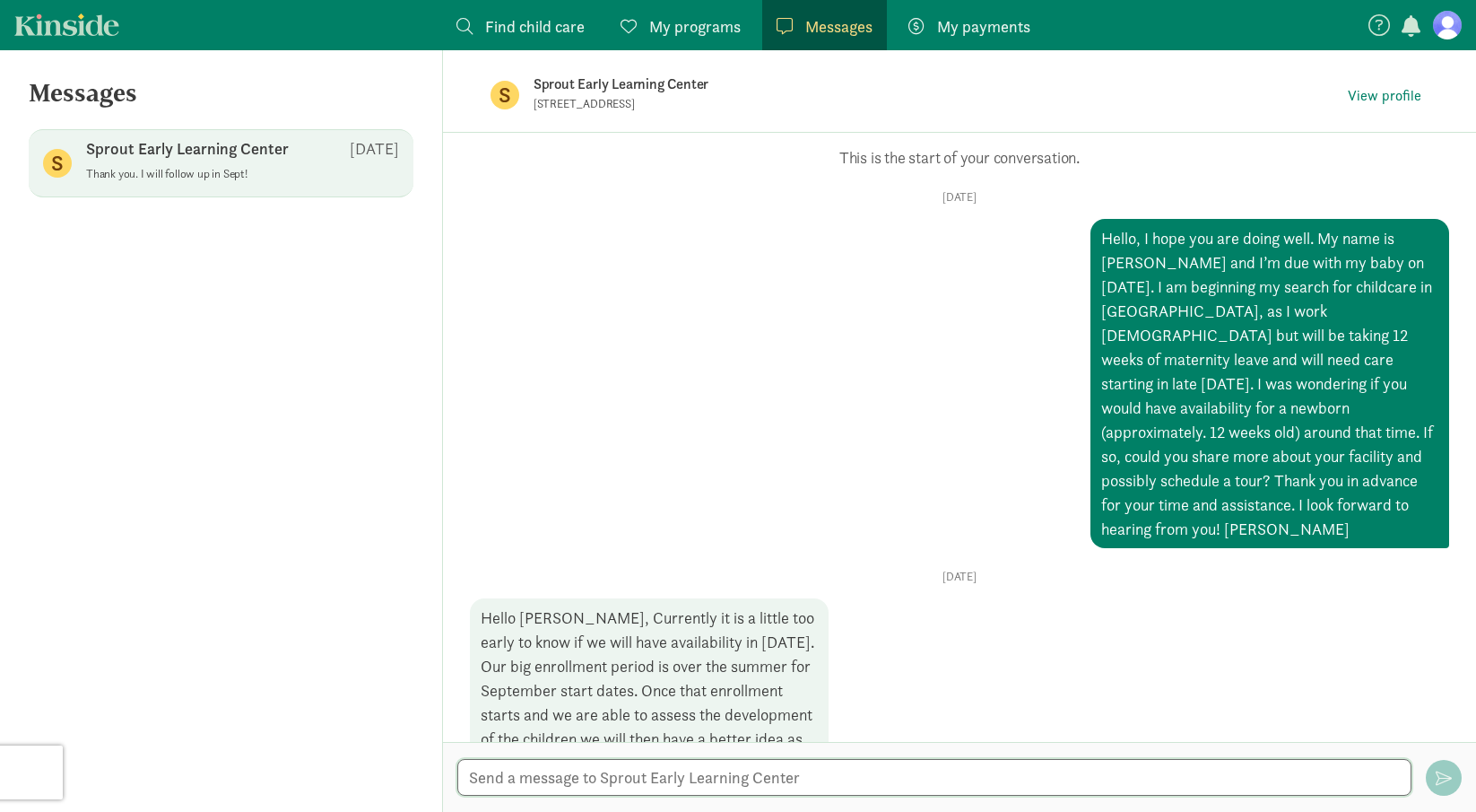
scroll to position [0, 0]
click at [1445, 45] on nav "Find child care Find My programs Programs Messages Messages My payments Pay" at bounding box center [738, 25] width 1476 height 51
click at [208, 164] on div "Sprout Early Learning Center [DATE]" at bounding box center [242, 153] width 313 height 29
